Goal: Transaction & Acquisition: Download file/media

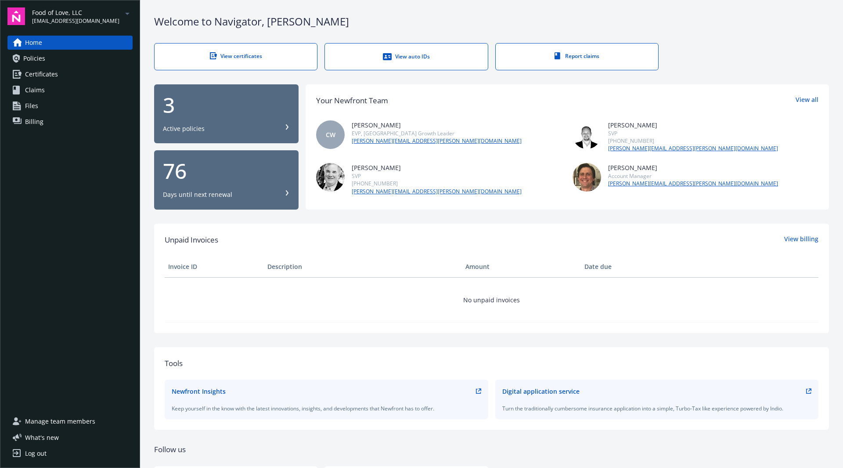
click at [130, 12] on icon "arrowDropDown" at bounding box center [127, 13] width 11 height 11
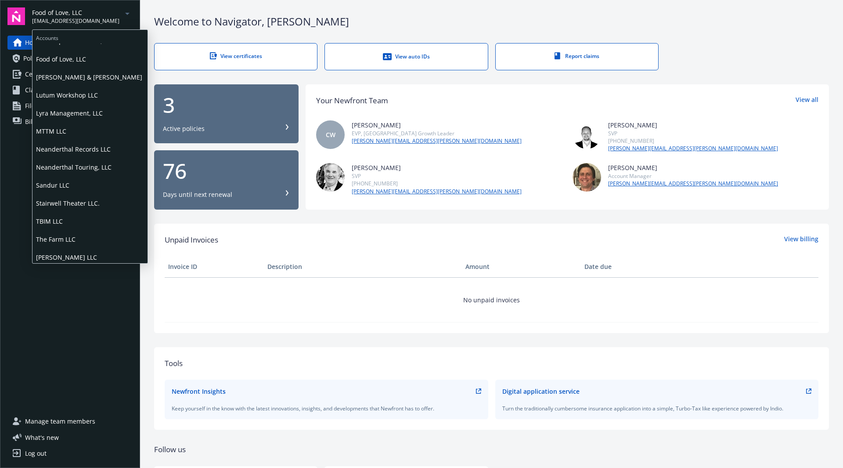
scroll to position [14, 0]
click at [65, 181] on span "Sandur LLC" at bounding box center [90, 182] width 108 height 18
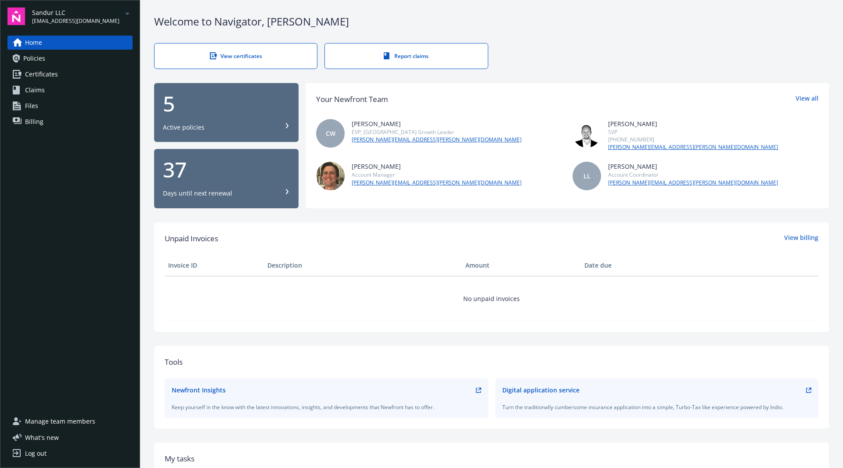
click at [270, 116] on div "5 Active policies" at bounding box center [226, 112] width 127 height 39
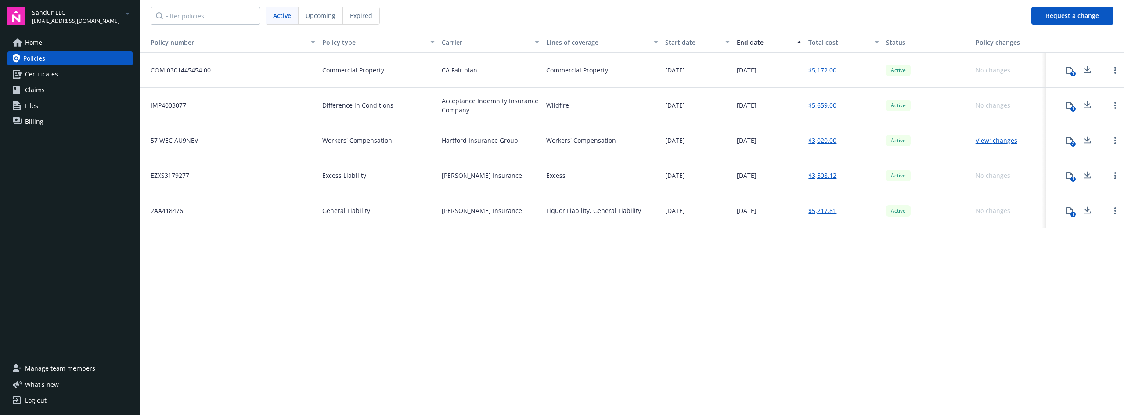
click at [829, 71] on link "$5,172.00" at bounding box center [822, 69] width 28 height 9
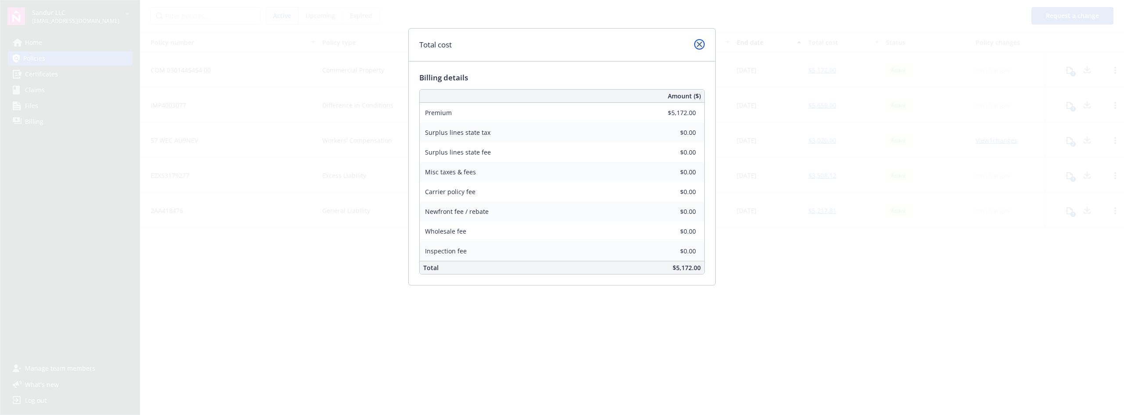
click at [698, 41] on link "close" at bounding box center [699, 44] width 11 height 11
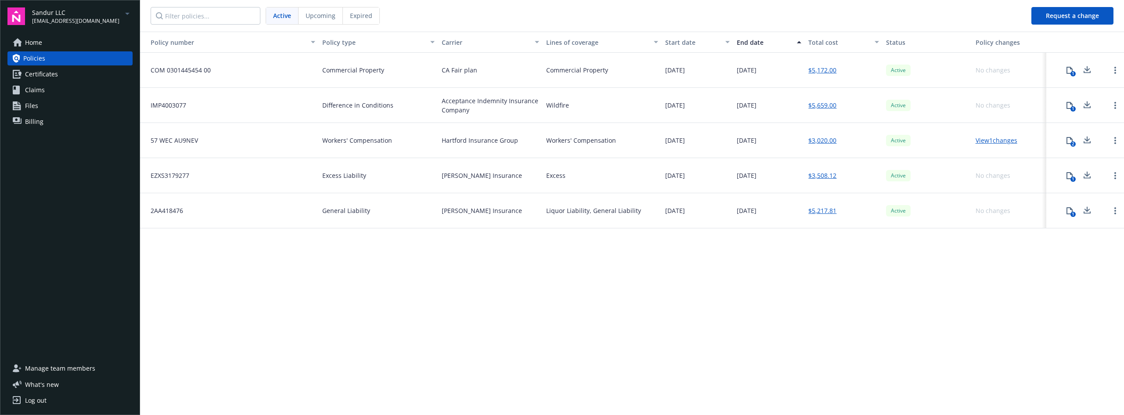
click at [843, 73] on icon at bounding box center [1087, 70] width 11 height 11
